Goal: Check status: Check status

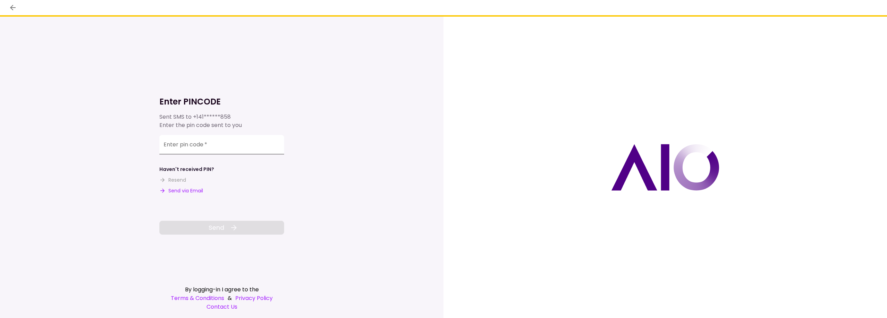
click at [240, 149] on input "Enter pin code   *" at bounding box center [221, 144] width 125 height 19
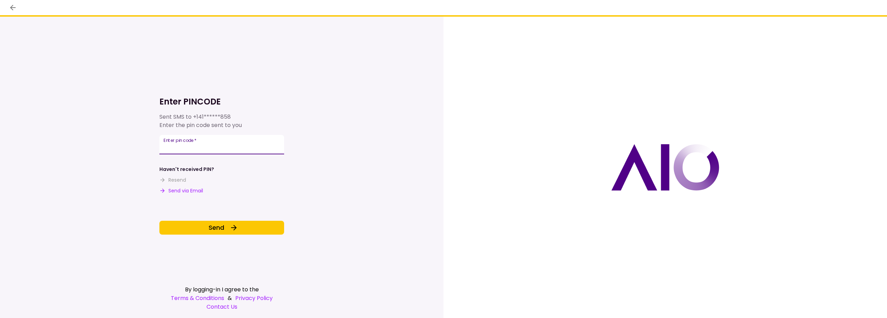
type input "******"
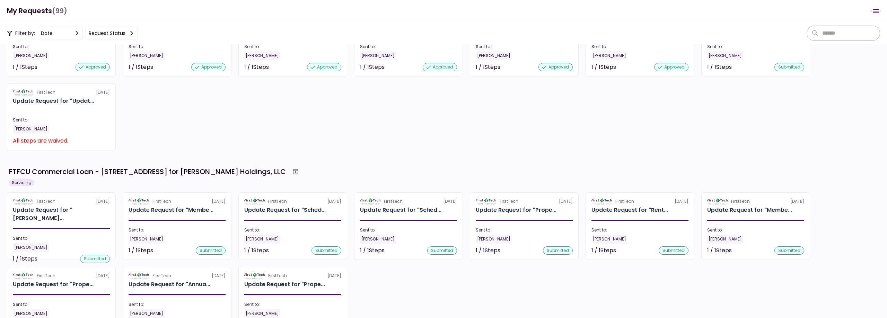
scroll to position [658, 0]
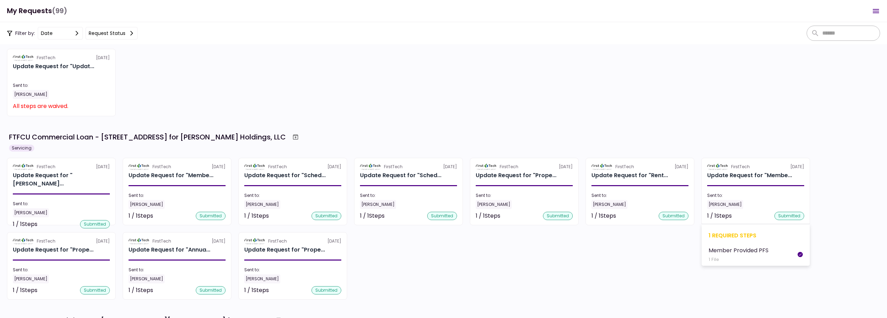
click at [777, 219] on div "submitted" at bounding box center [789, 216] width 30 height 8
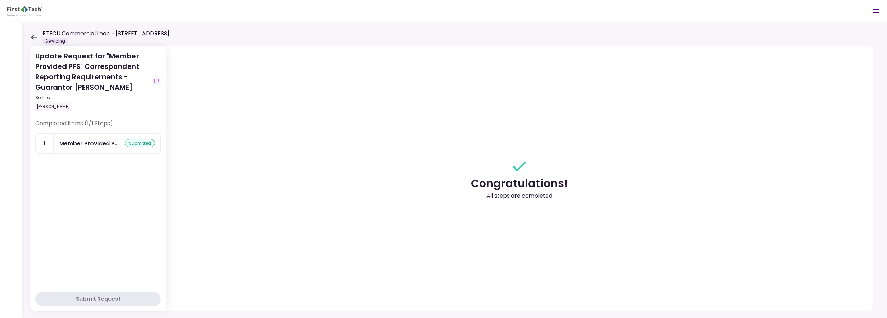
click at [138, 143] on div "submitted" at bounding box center [140, 143] width 30 height 8
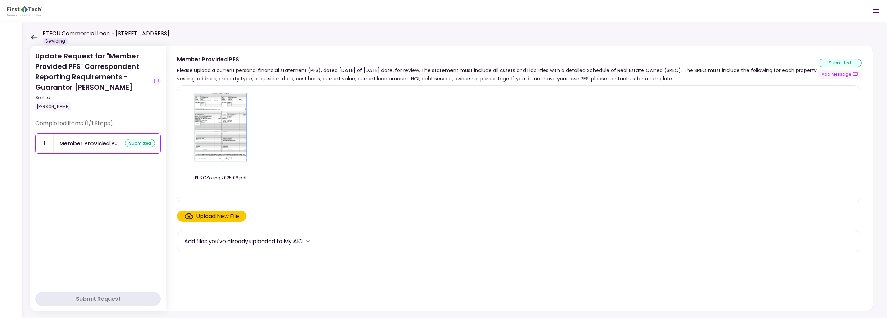
click at [138, 141] on div "submitted" at bounding box center [140, 143] width 30 height 8
